Goal: Information Seeking & Learning: Learn about a topic

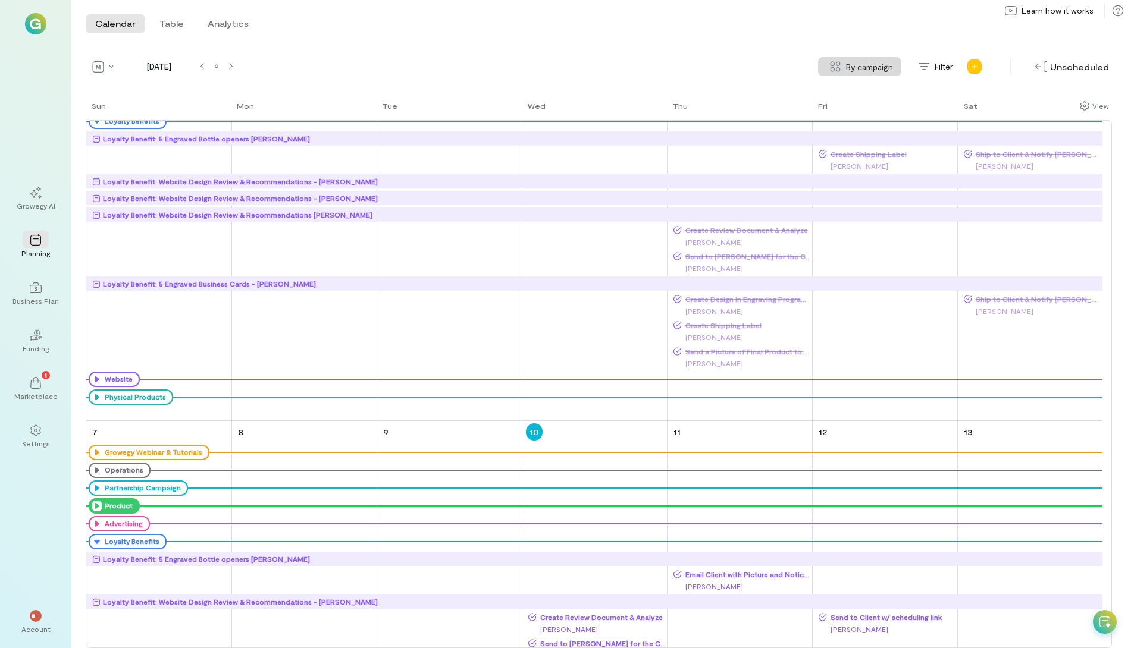
scroll to position [357, 0]
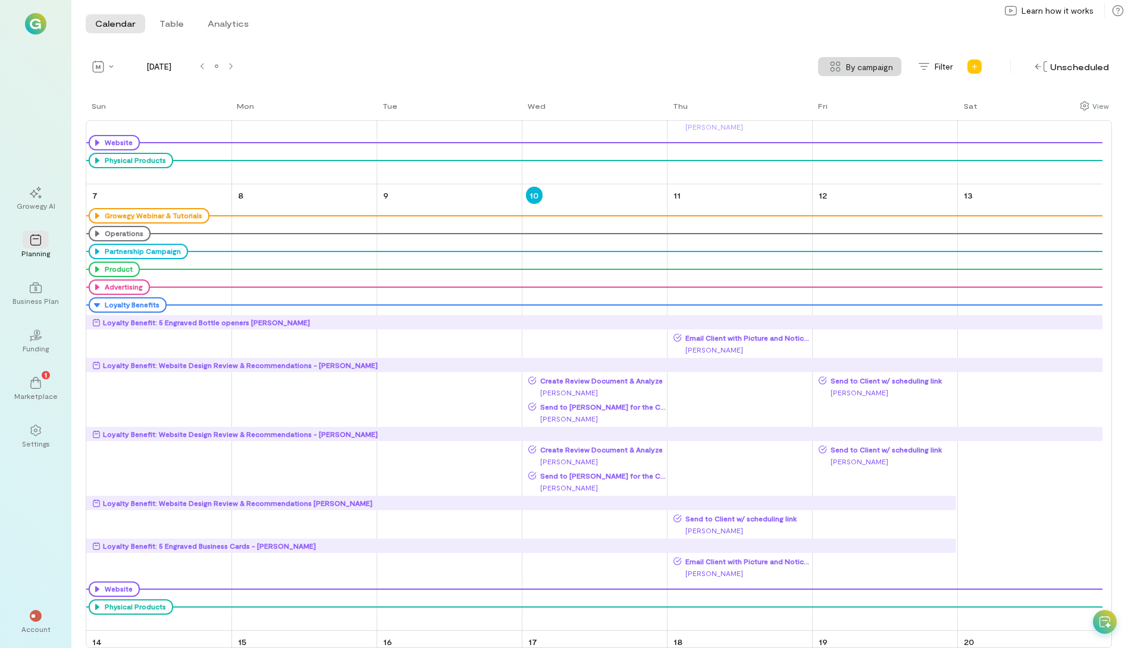
click at [249, 366] on div "Loyalty Benefit: Website Design Review & Recommendations - [PERSON_NAME]" at bounding box center [240, 365] width 275 height 12
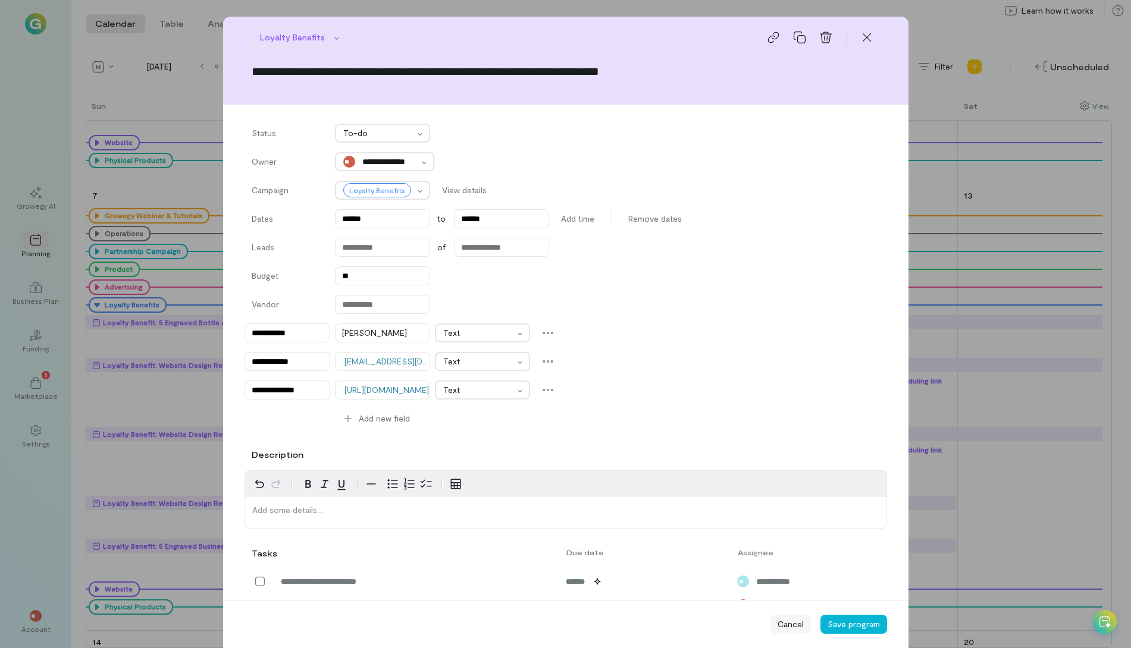
click at [780, 631] on div "Cancel" at bounding box center [790, 624] width 40 height 19
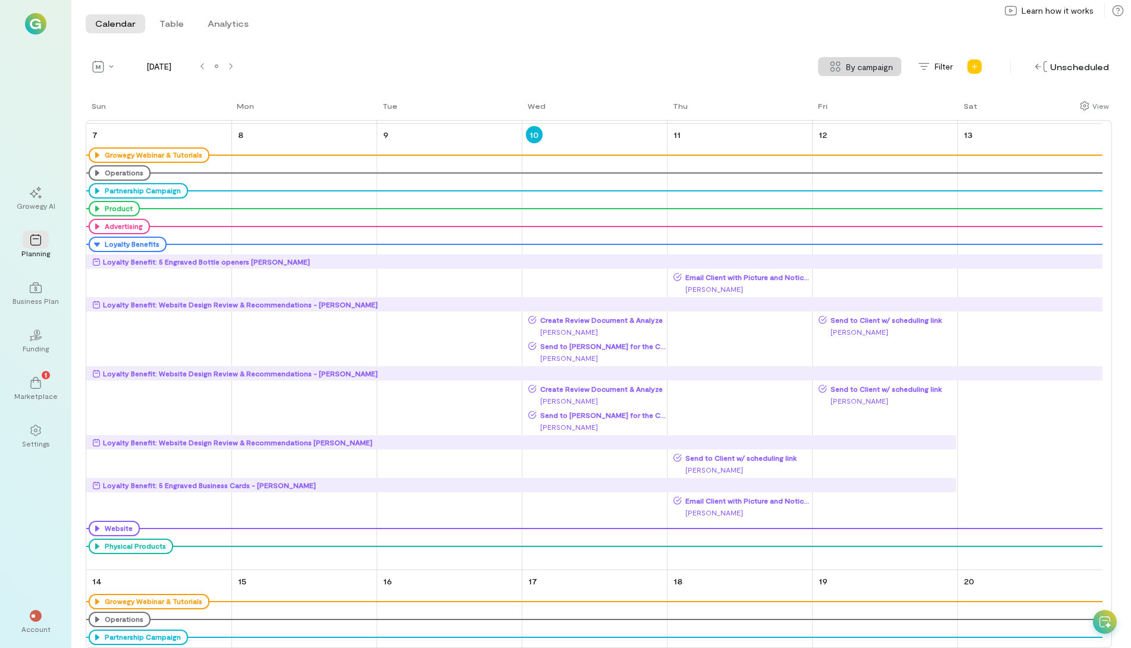
scroll to position [476, 0]
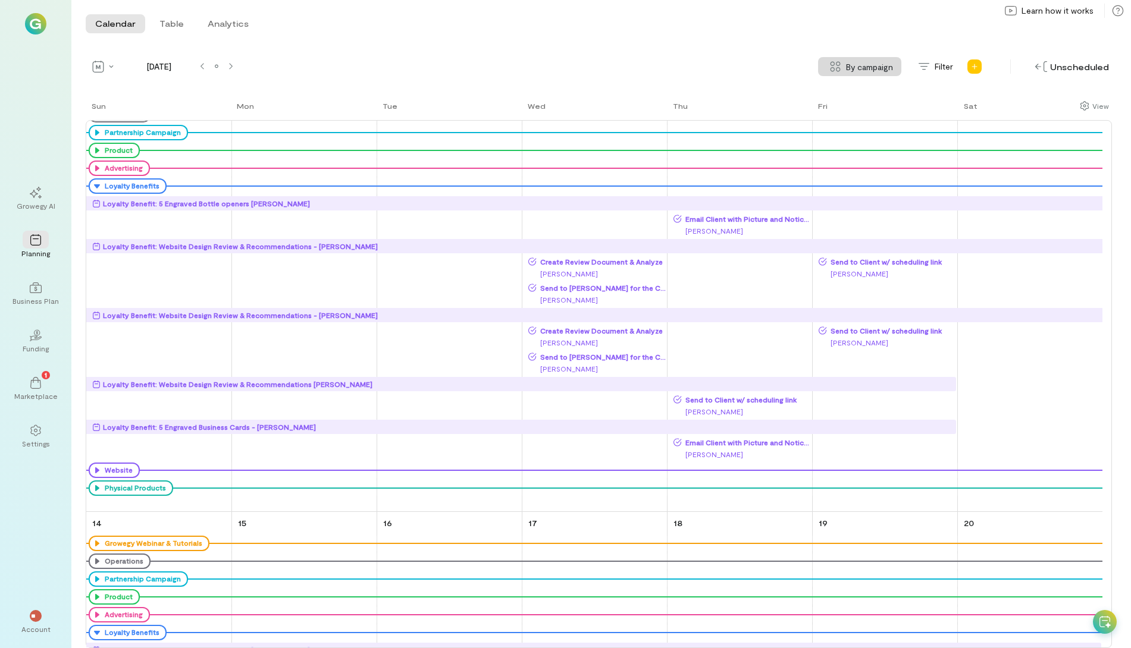
click at [302, 315] on div "Loyalty Benefit: Website Design Review & Recommendations - [PERSON_NAME]" at bounding box center [240, 315] width 275 height 12
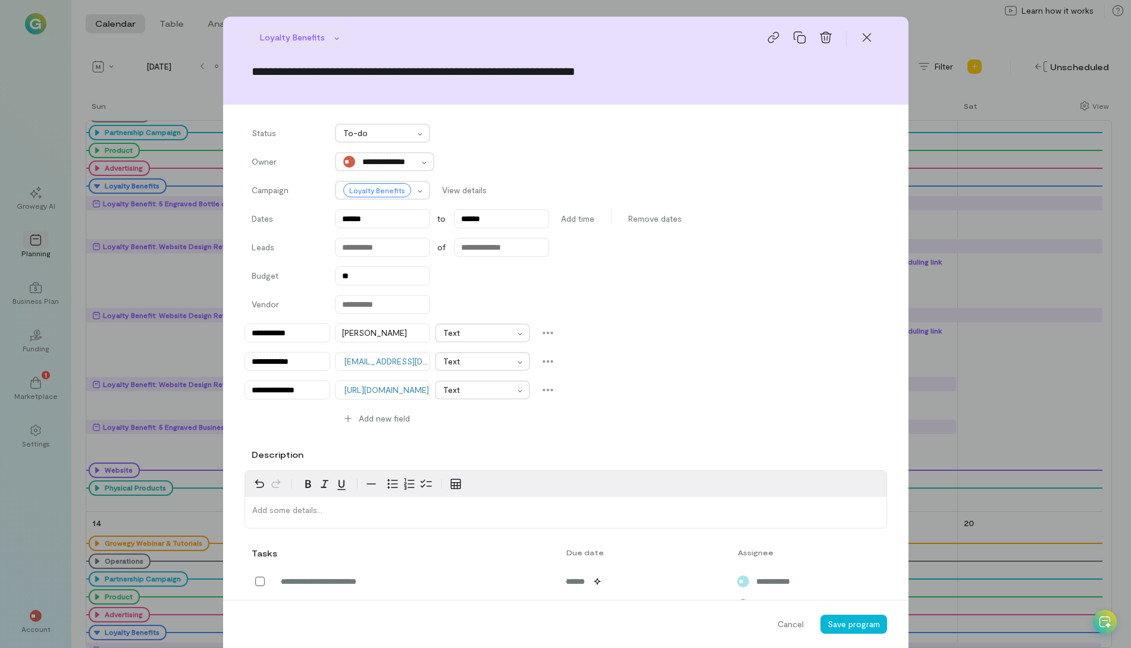
scroll to position [119, 0]
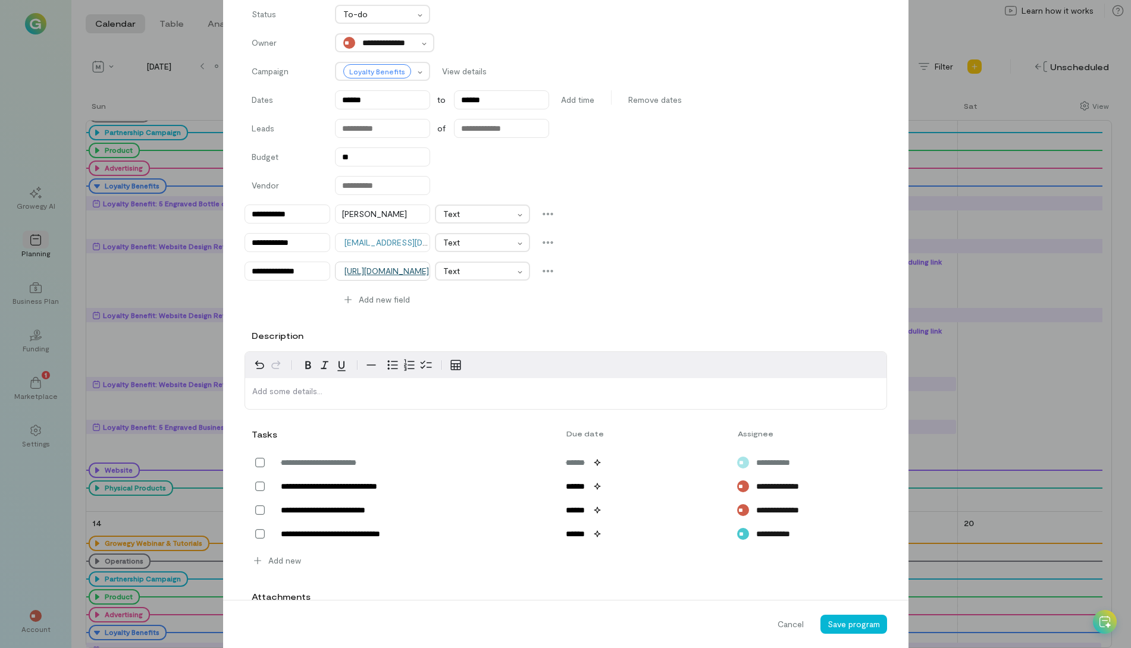
click at [396, 274] on link "[URL][DOMAIN_NAME]" at bounding box center [386, 271] width 84 height 10
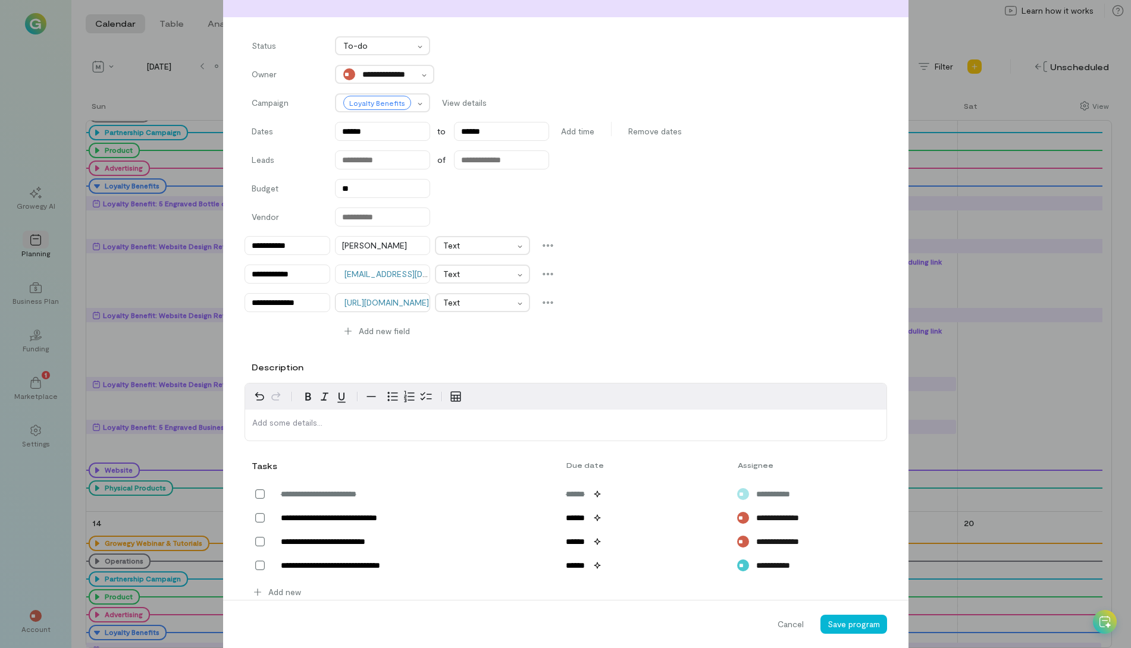
scroll to position [0, 0]
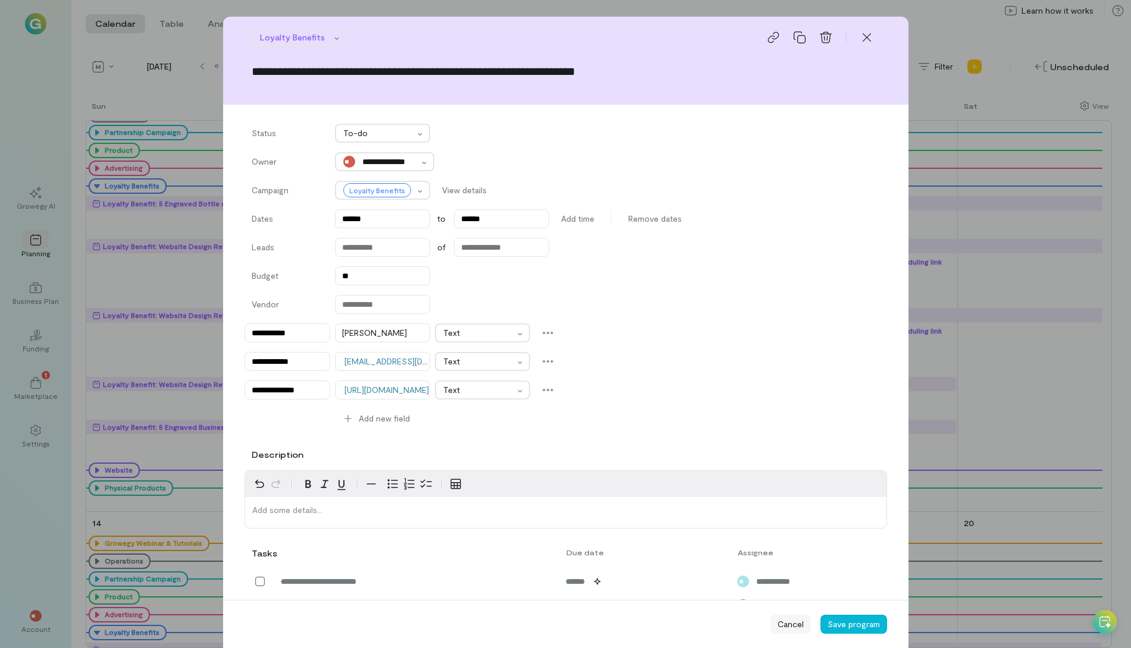
click at [785, 630] on span "Cancel" at bounding box center [790, 625] width 26 height 12
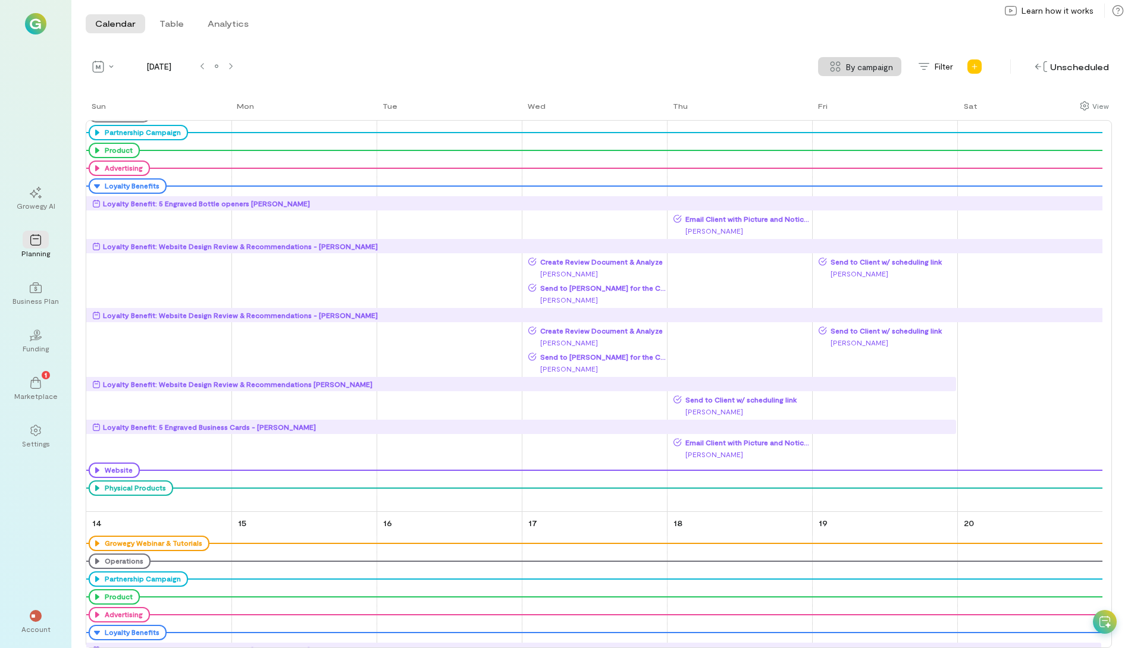
scroll to position [535, 0]
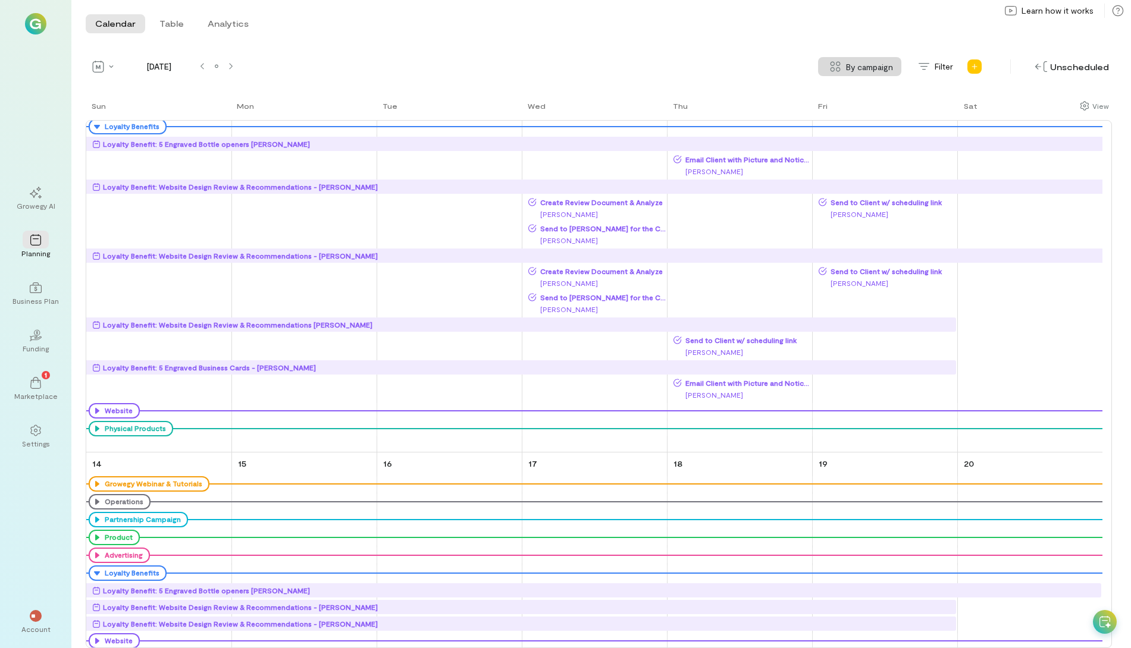
click at [292, 324] on div "Loyalty Benefit: Website Design Review & Recommendations [PERSON_NAME]" at bounding box center [237, 325] width 269 height 12
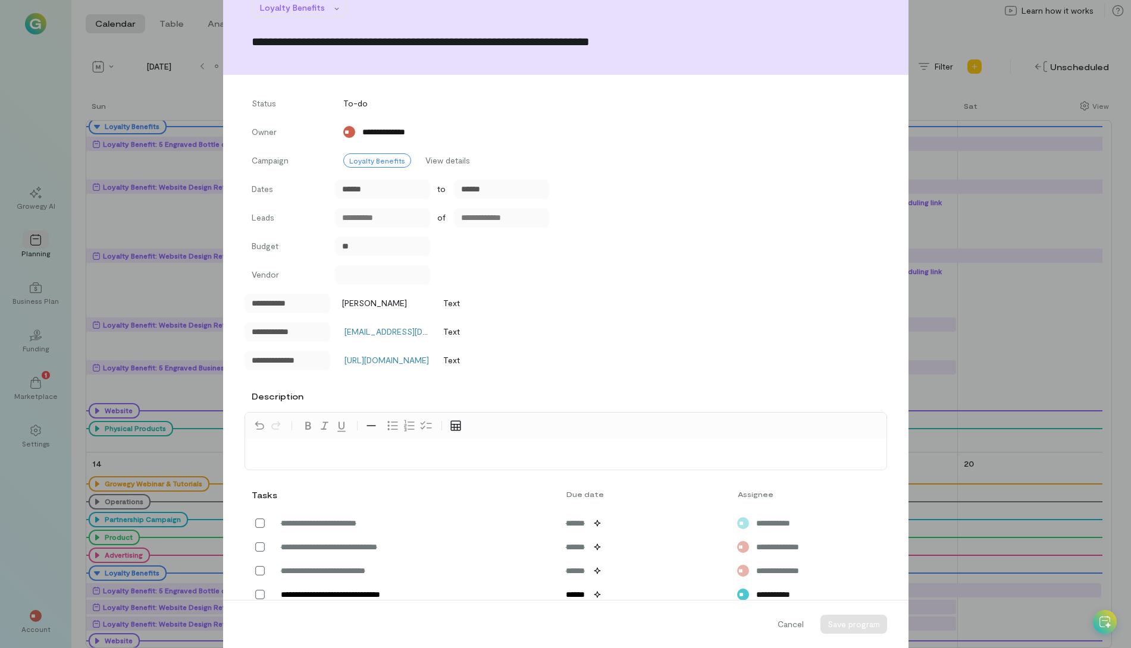
scroll to position [0, 0]
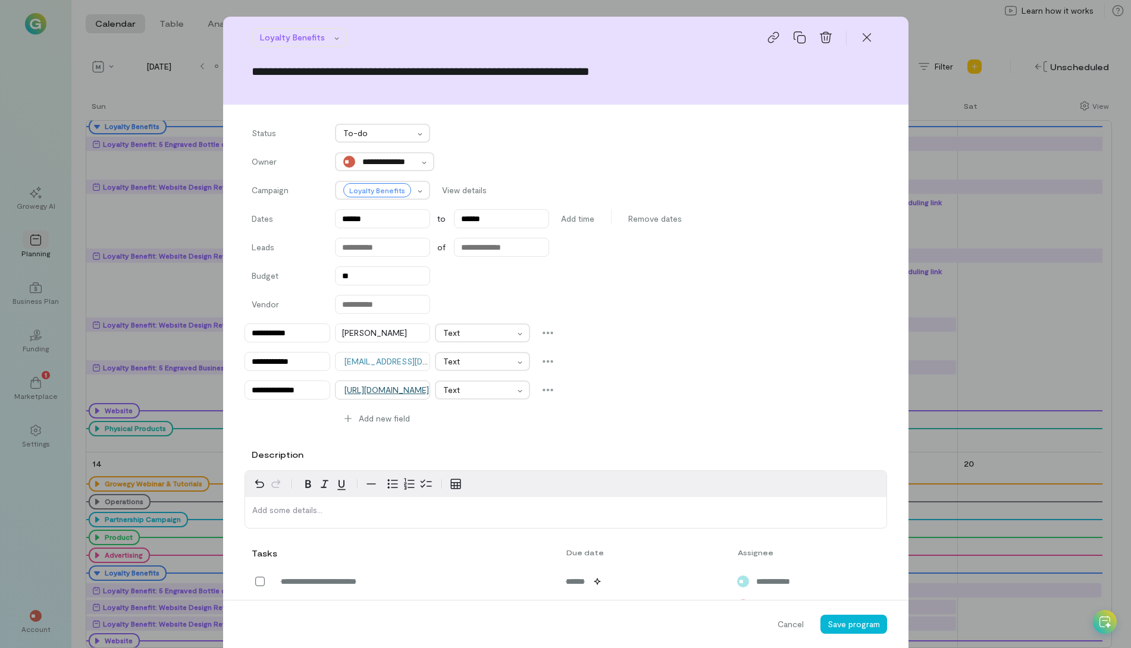
click at [380, 387] on link "[URL][DOMAIN_NAME]" at bounding box center [386, 390] width 84 height 10
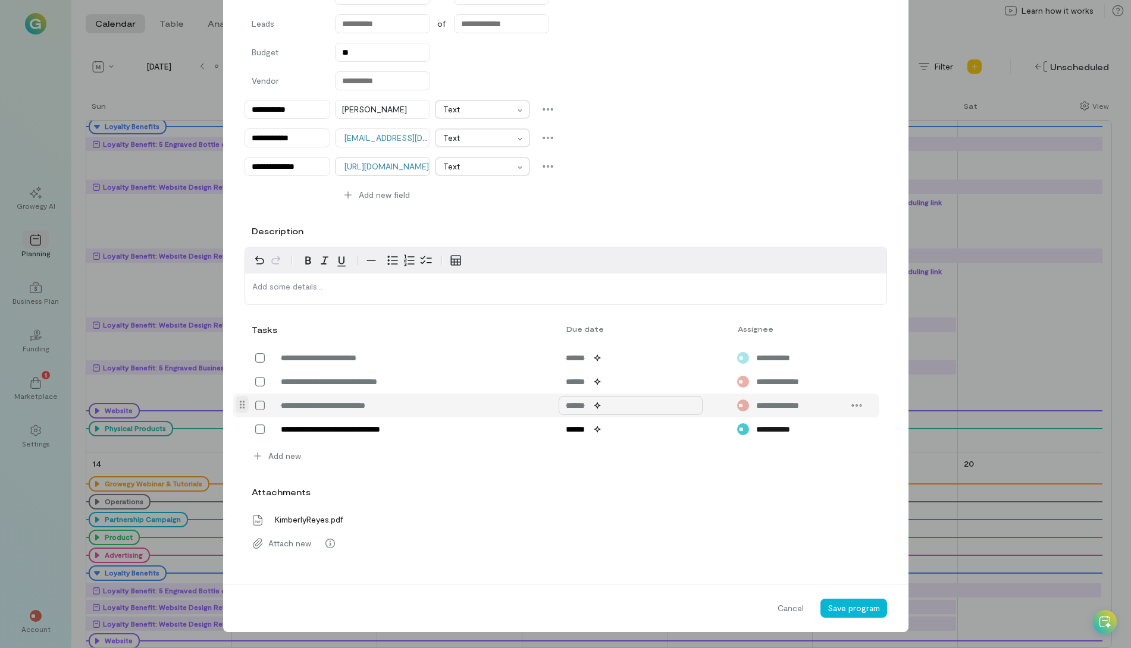
scroll to position [224, 0]
drag, startPoint x: 791, startPoint y: 610, endPoint x: 740, endPoint y: 594, distance: 53.6
click at [791, 610] on span "Cancel" at bounding box center [790, 608] width 26 height 12
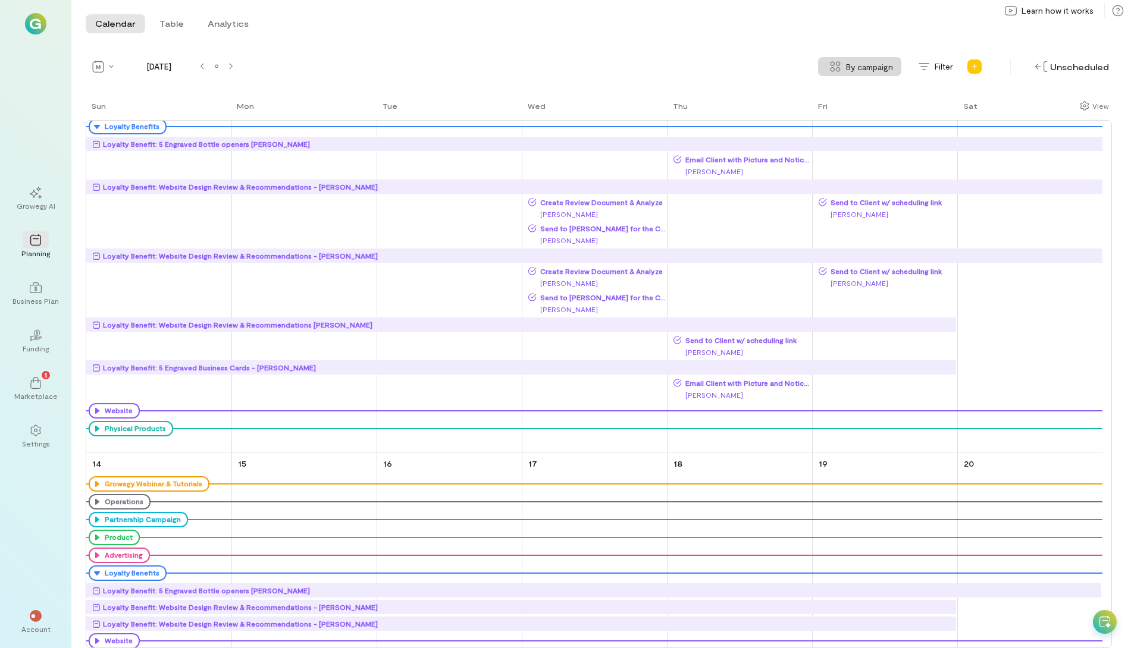
click at [772, 325] on div "Loyalty Benefit: Website Design Review & Recommendations [PERSON_NAME]" at bounding box center [524, 325] width 864 height 12
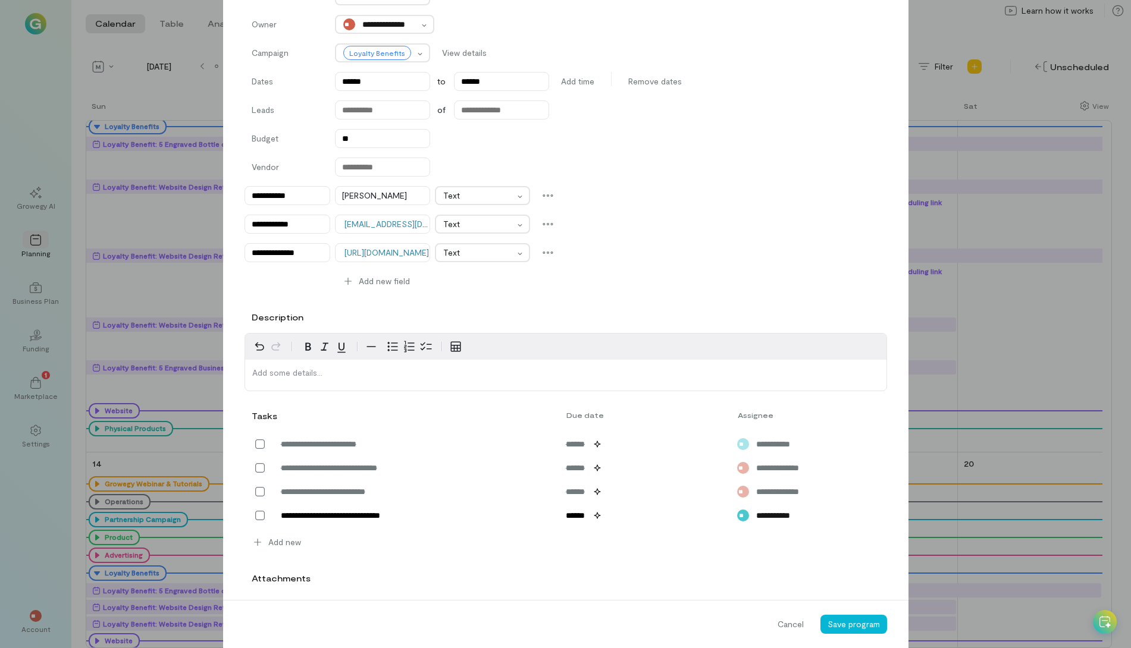
scroll to position [0, 0]
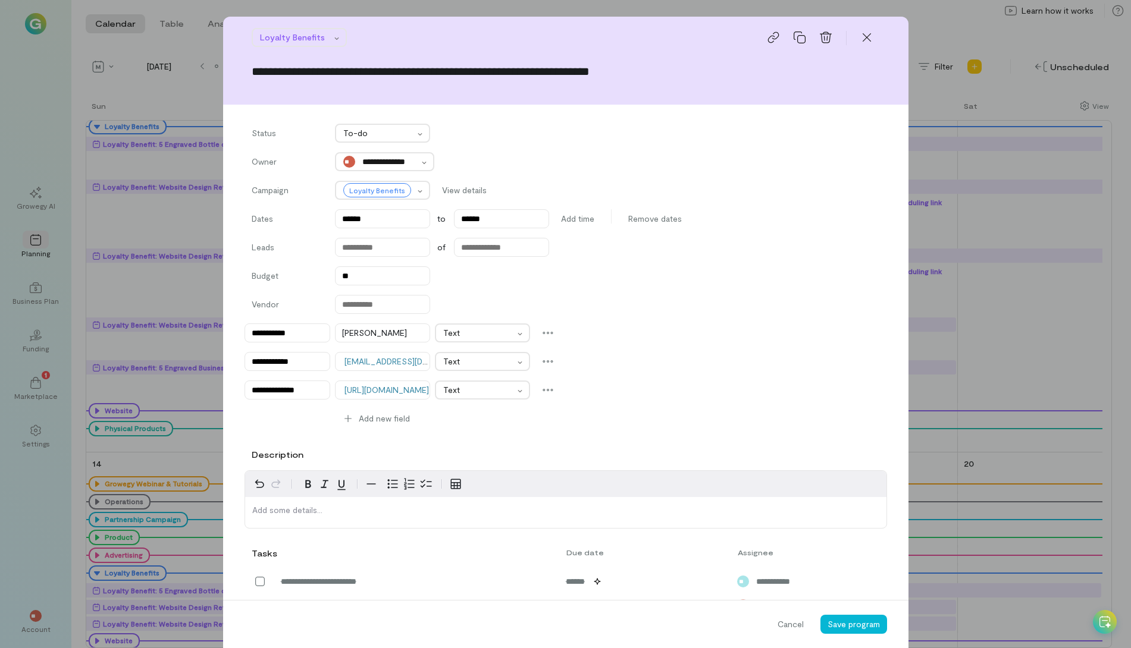
click at [794, 621] on span "Cancel" at bounding box center [790, 625] width 26 height 12
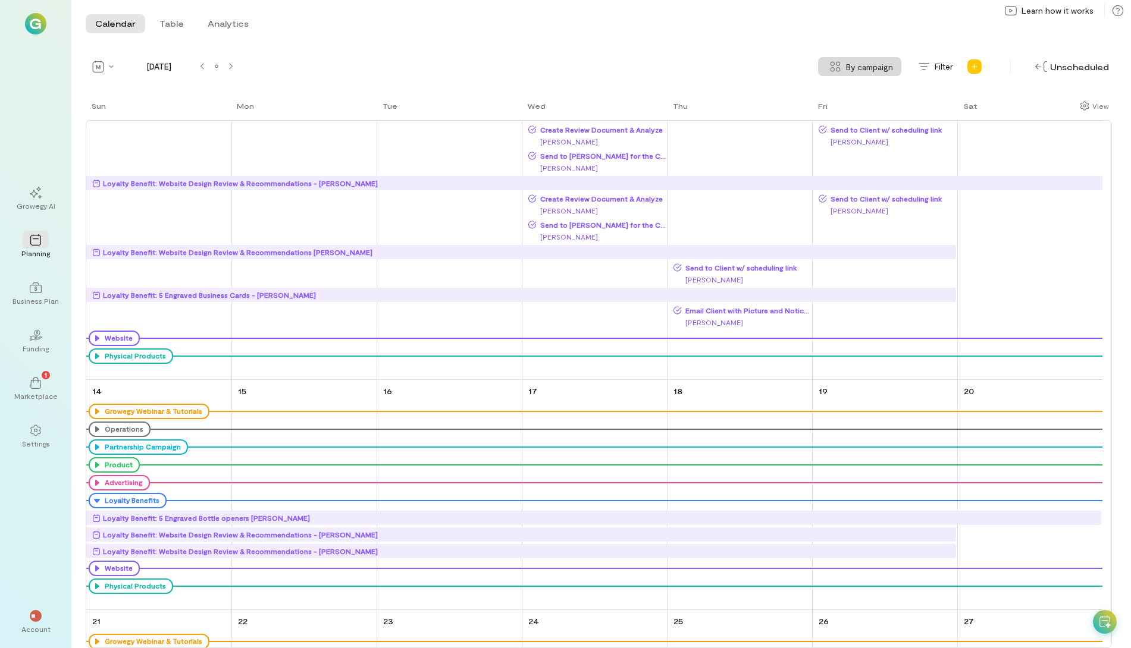
scroll to position [892, 0]
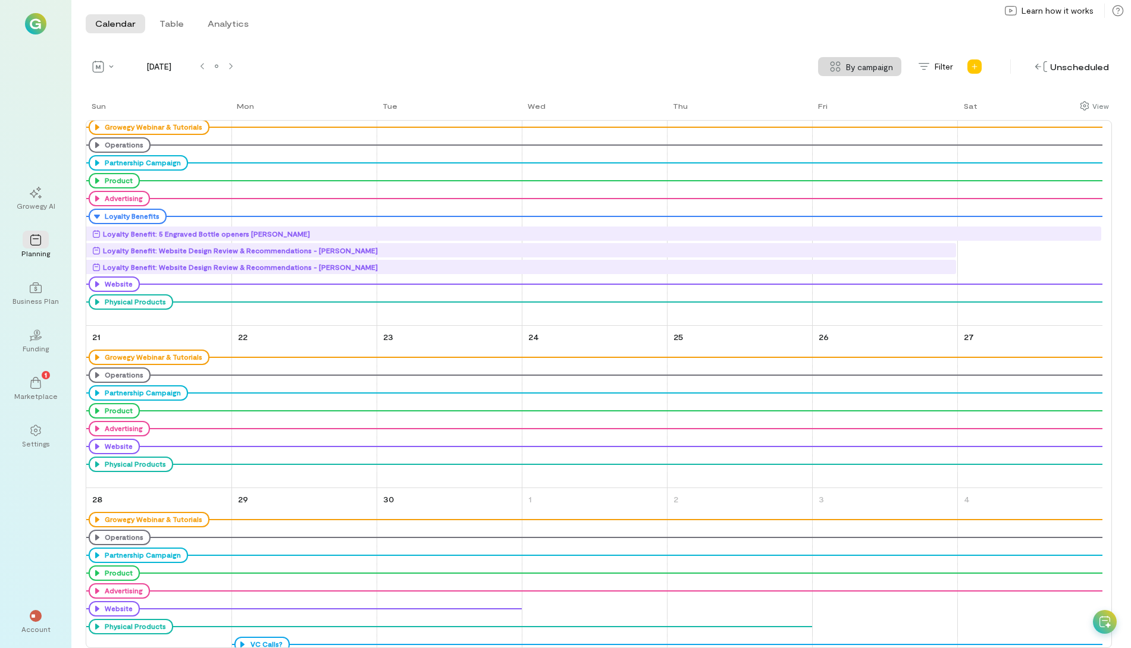
click at [636, 51] on div "Calendar Table Analytics Calendar Table Analytics [DATE] By campaign By campaig…" at bounding box center [600, 324] width 1059 height 648
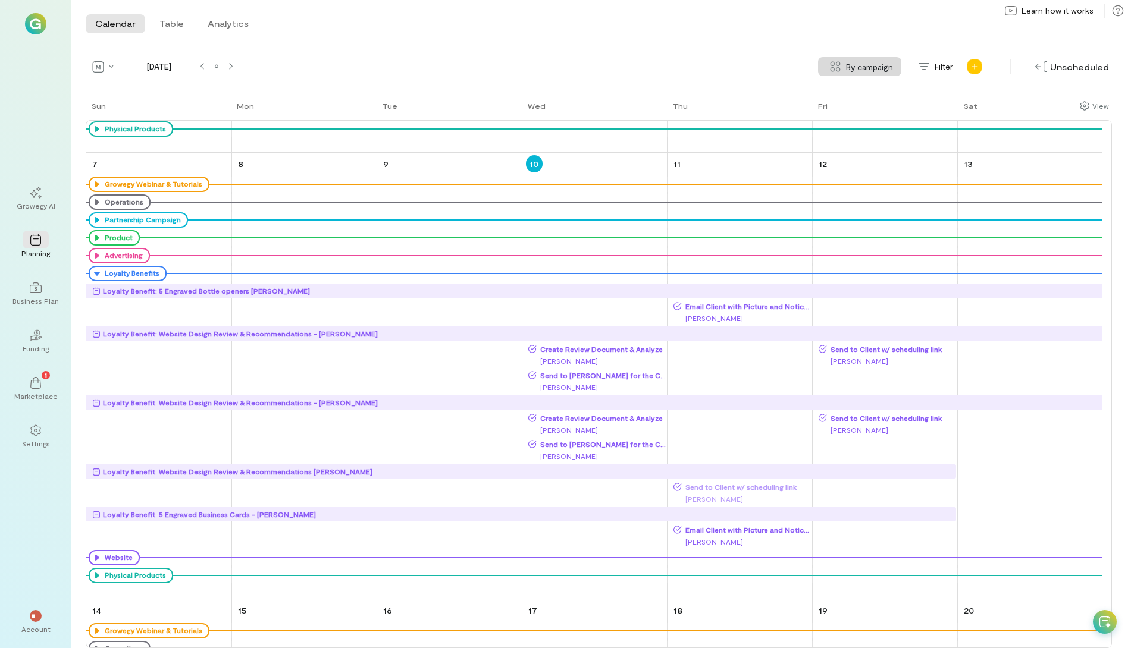
scroll to position [476, 0]
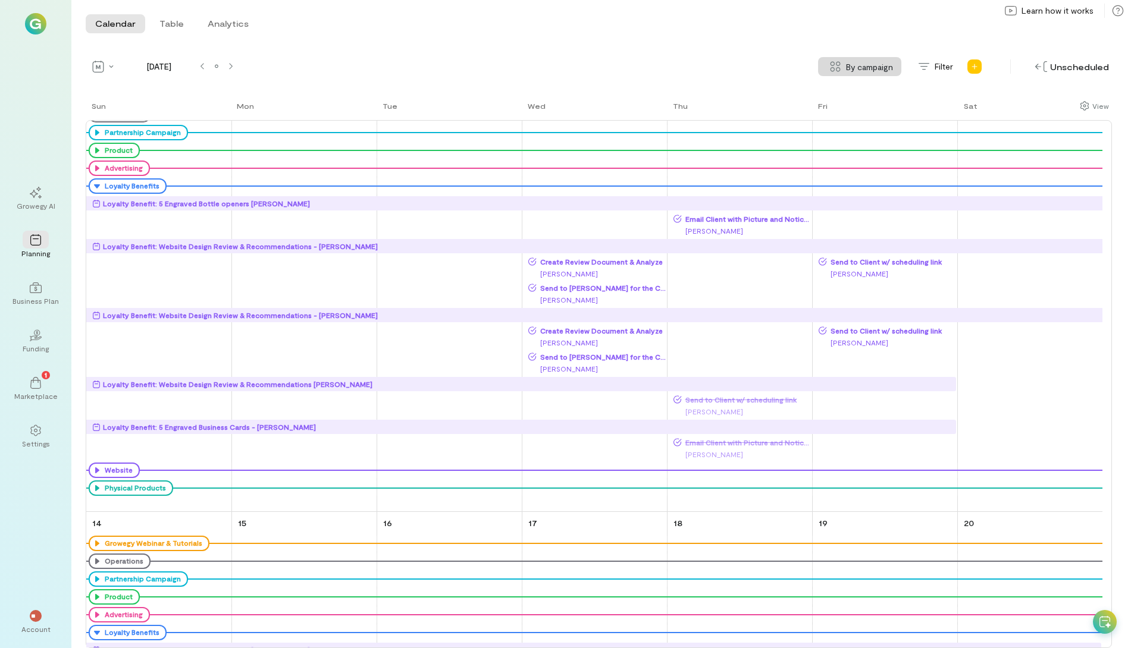
click at [321, 243] on div "Loyalty Benefit: Website Design Review & Recommendations - [PERSON_NAME]" at bounding box center [240, 246] width 275 height 12
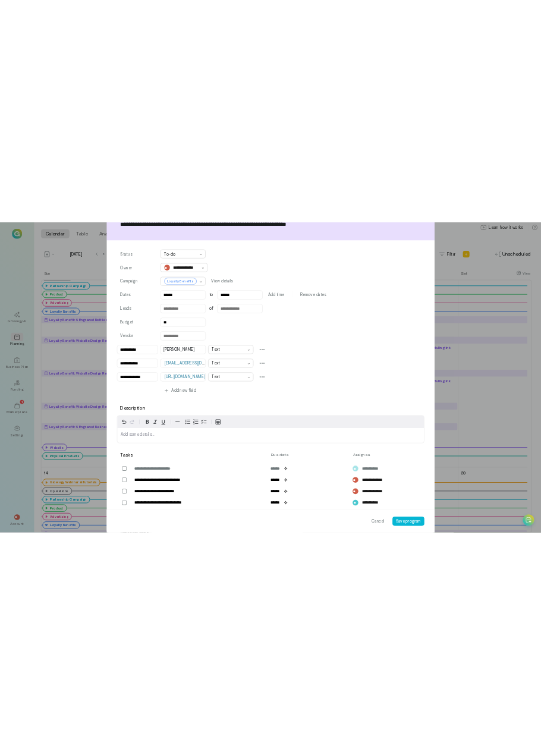
scroll to position [59, 0]
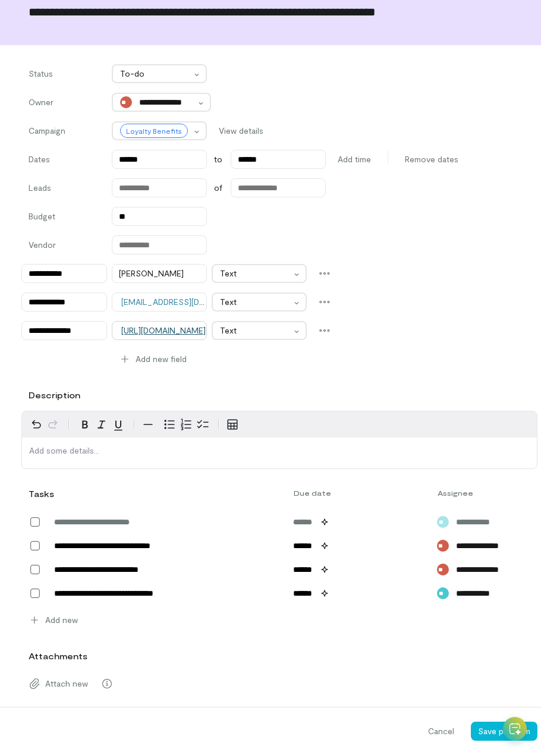
click at [181, 327] on link "[URL][DOMAIN_NAME]" at bounding box center [163, 330] width 84 height 10
